Goal: Entertainment & Leisure: Consume media (video, audio)

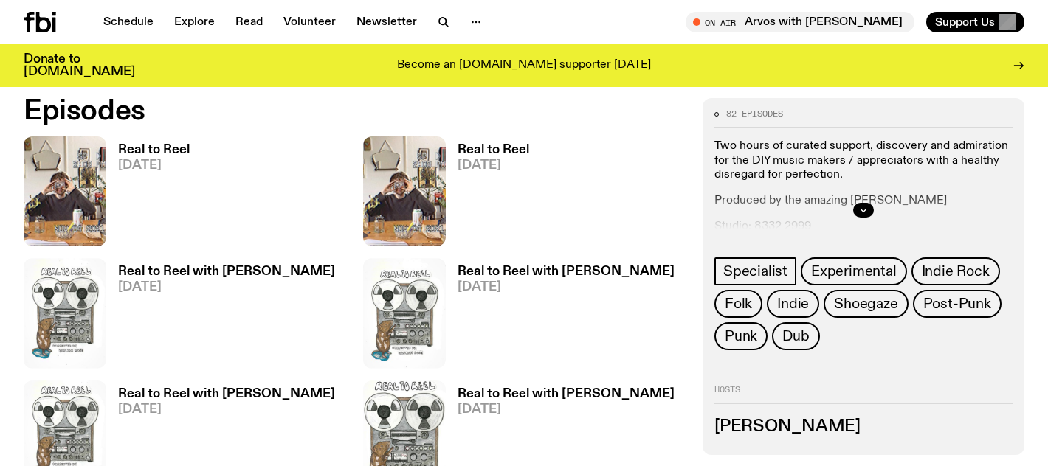
scroll to position [615, 0]
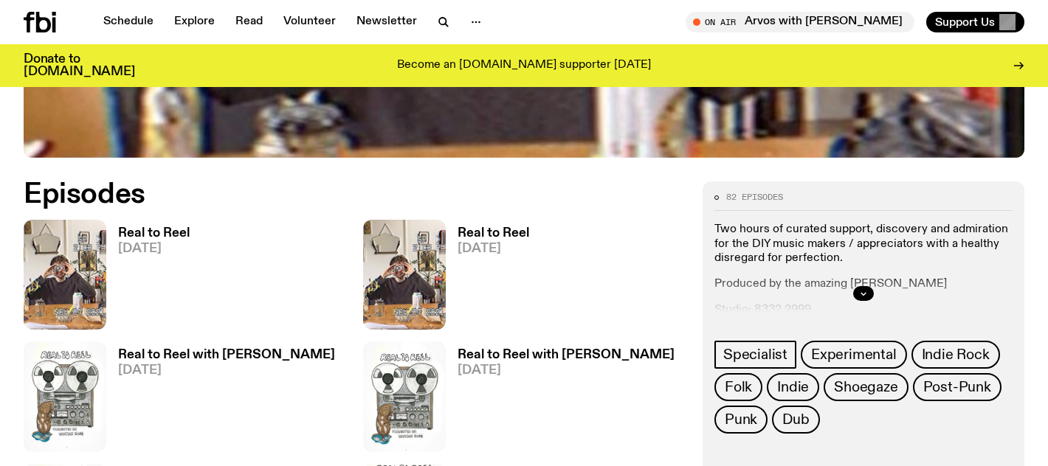
click at [162, 236] on h3 "Real to Reel" at bounding box center [154, 233] width 72 height 13
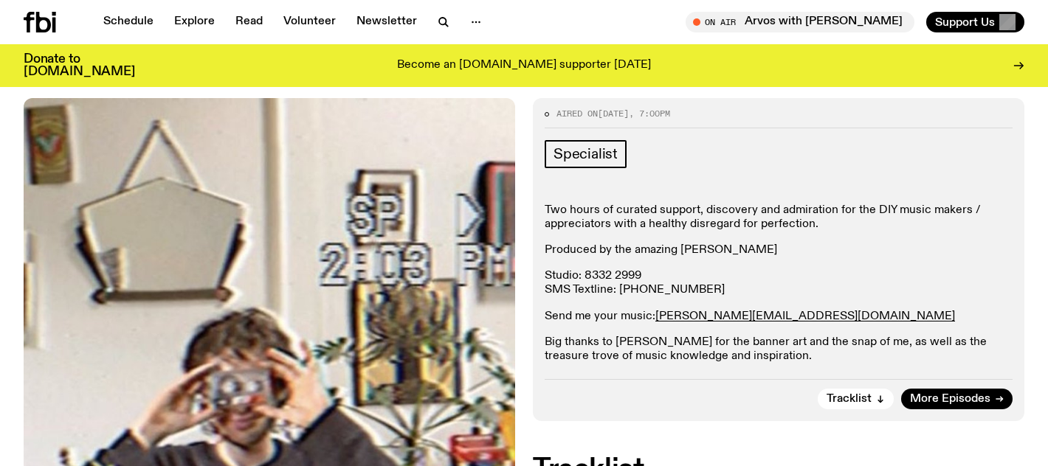
scroll to position [158, 0]
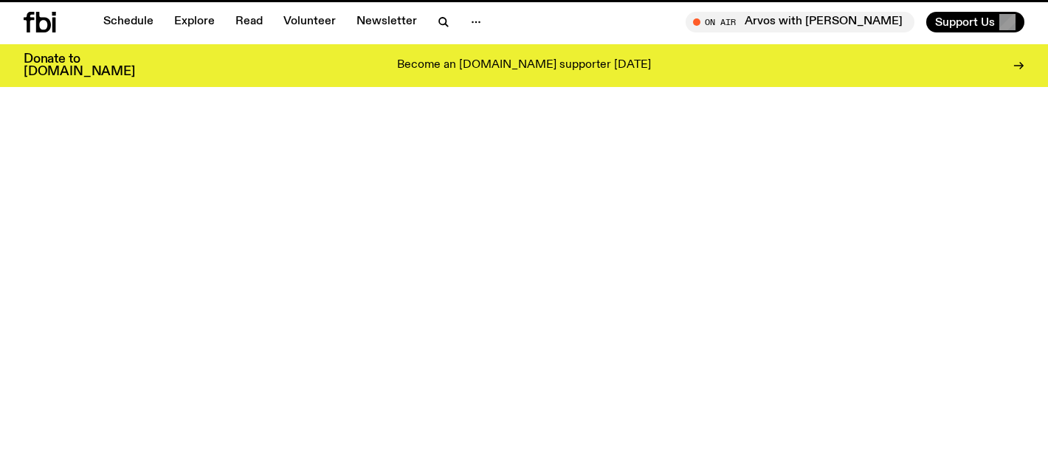
scroll to position [615, 0]
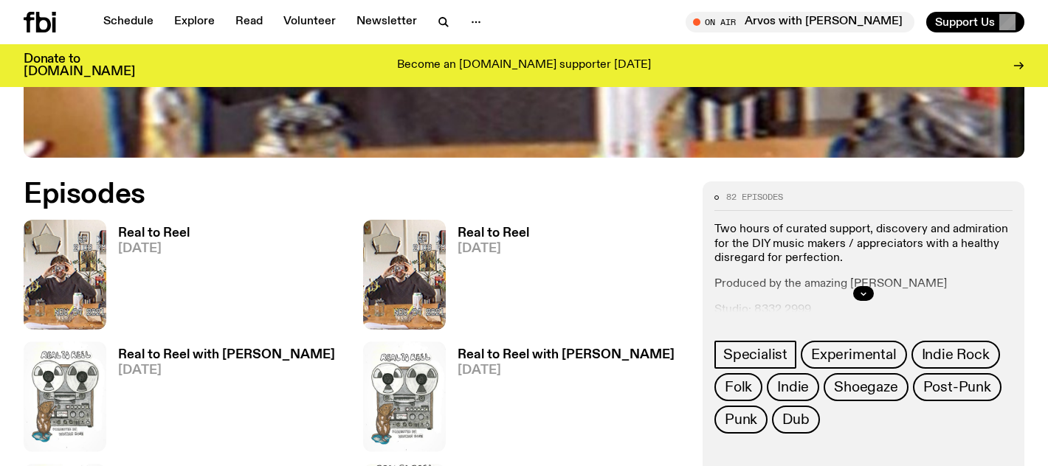
click at [480, 234] on h3 "Real to Reel" at bounding box center [494, 233] width 72 height 13
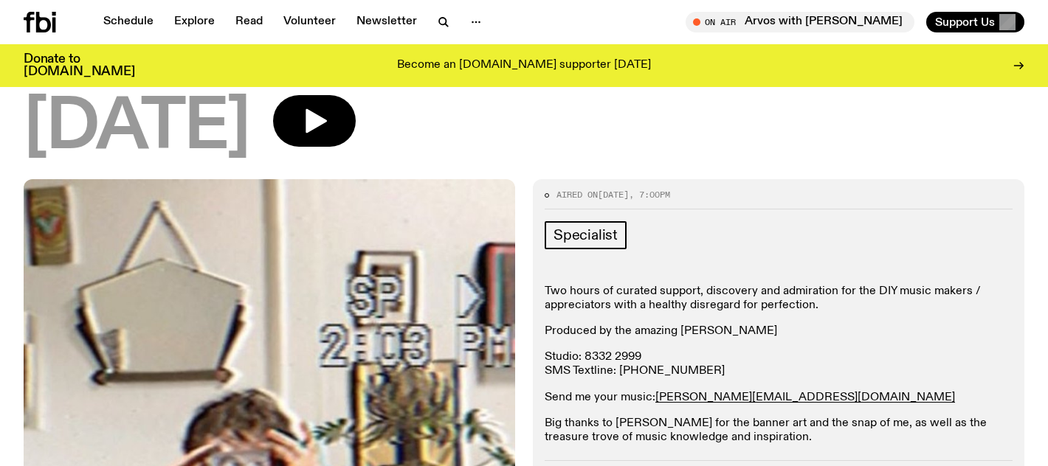
scroll to position [27, 0]
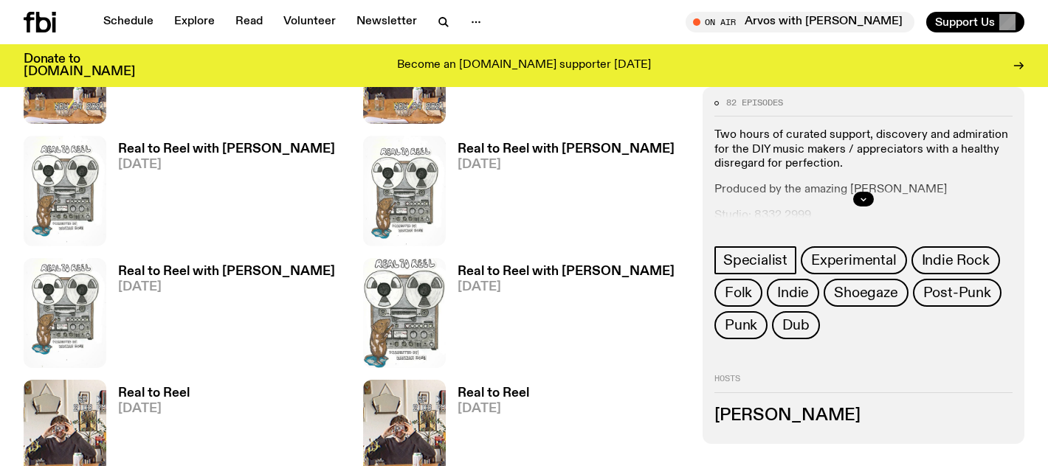
scroll to position [710, 0]
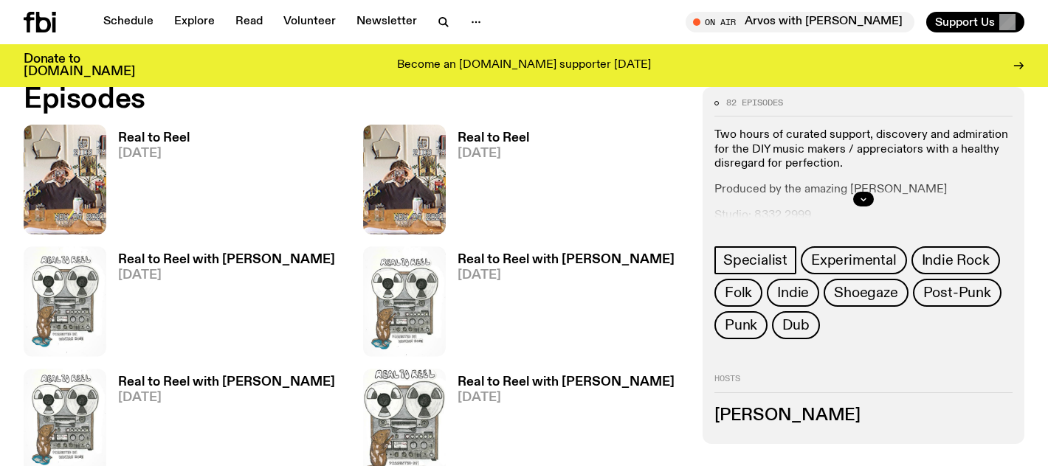
click at [203, 259] on h3 "Real to Reel with Hannah Rose" at bounding box center [226, 260] width 217 height 13
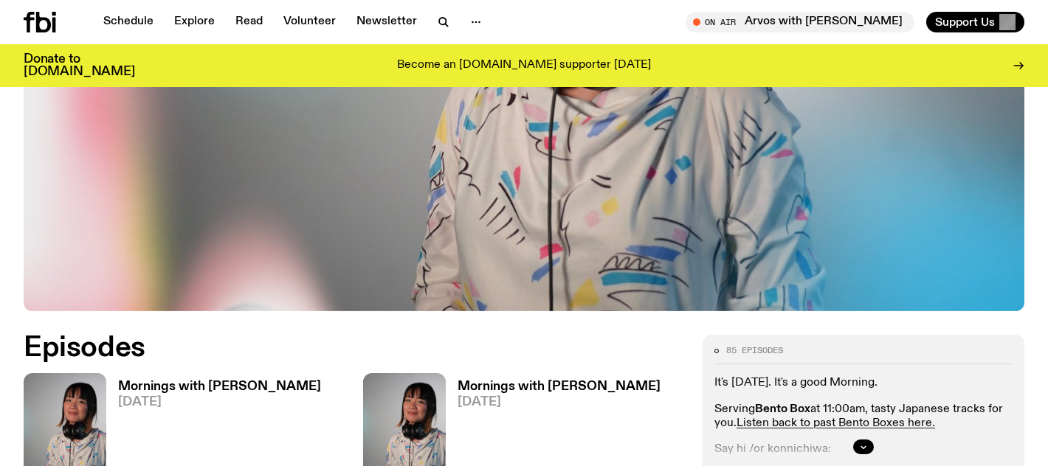
scroll to position [546, 0]
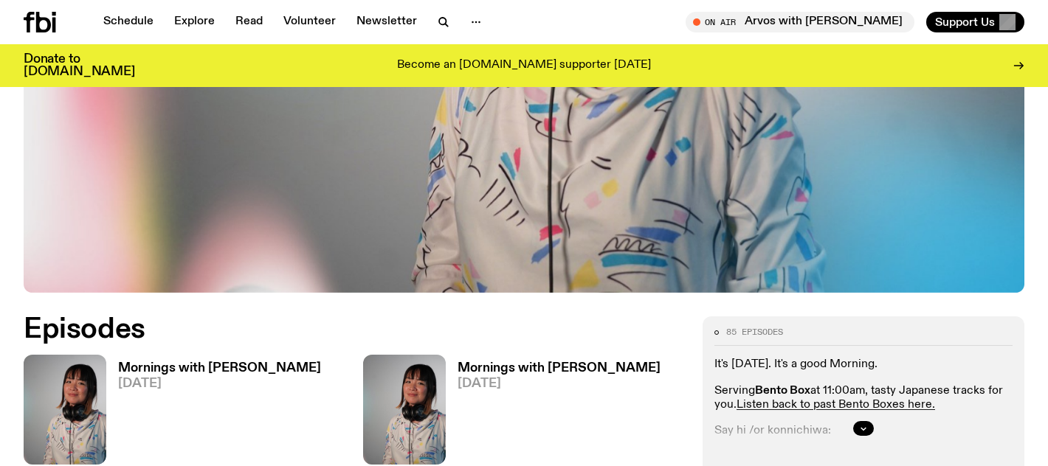
click at [132, 362] on h3 "Mornings with [PERSON_NAME]" at bounding box center [219, 368] width 203 height 13
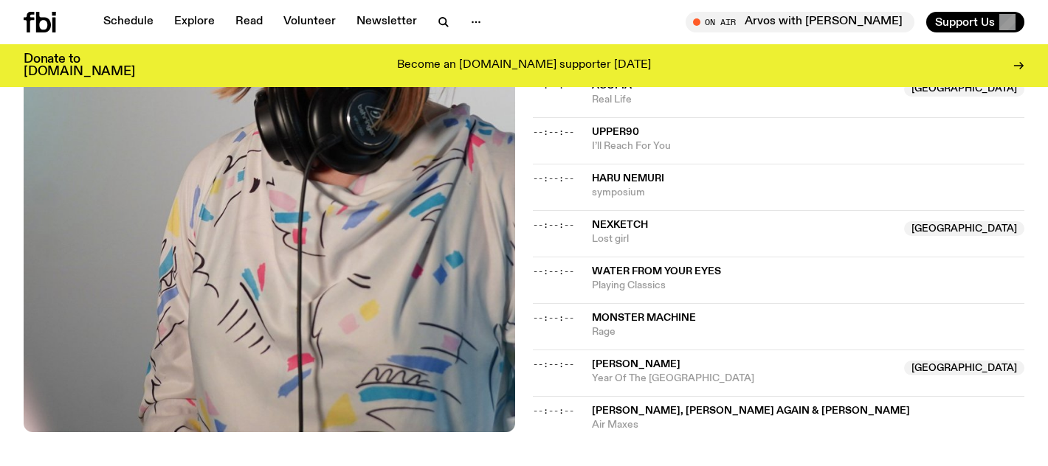
scroll to position [979, 0]
